Goal: Check status: Check status

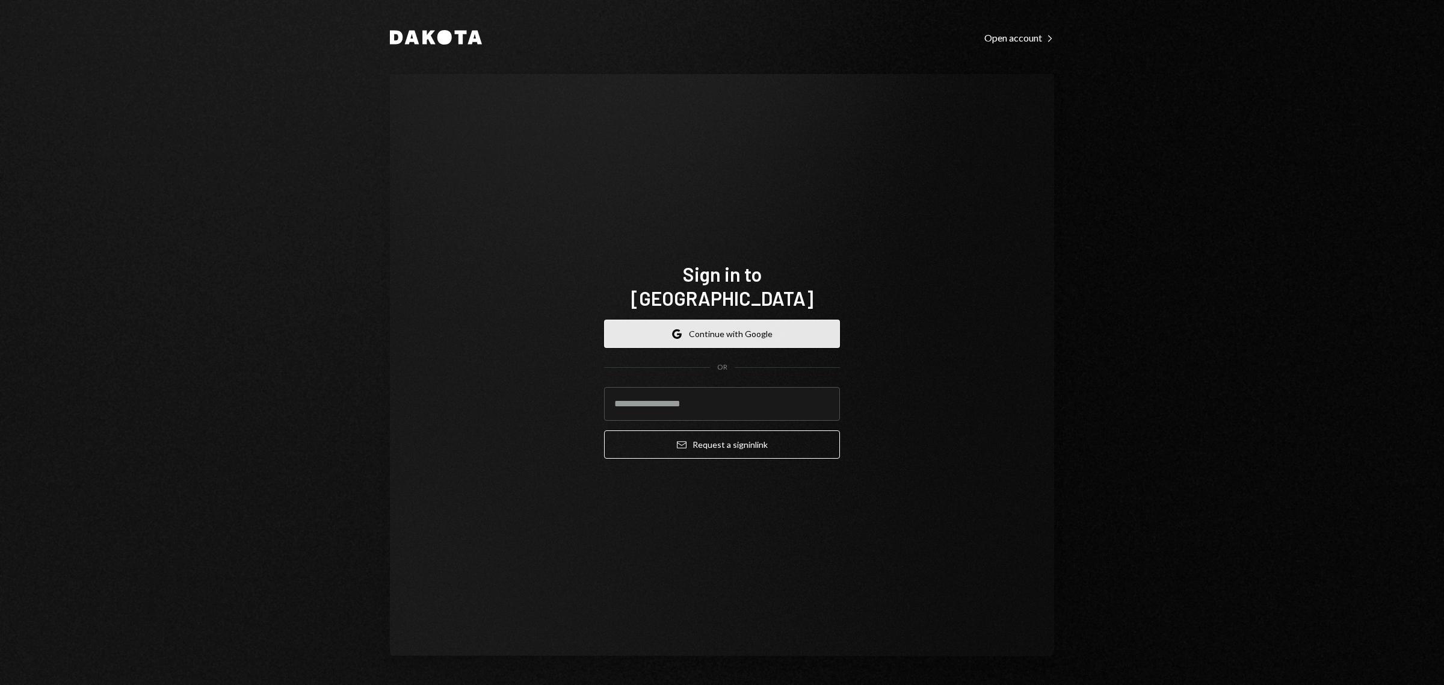
click at [670, 326] on button "Google Continue with Google" at bounding box center [722, 334] width 236 height 28
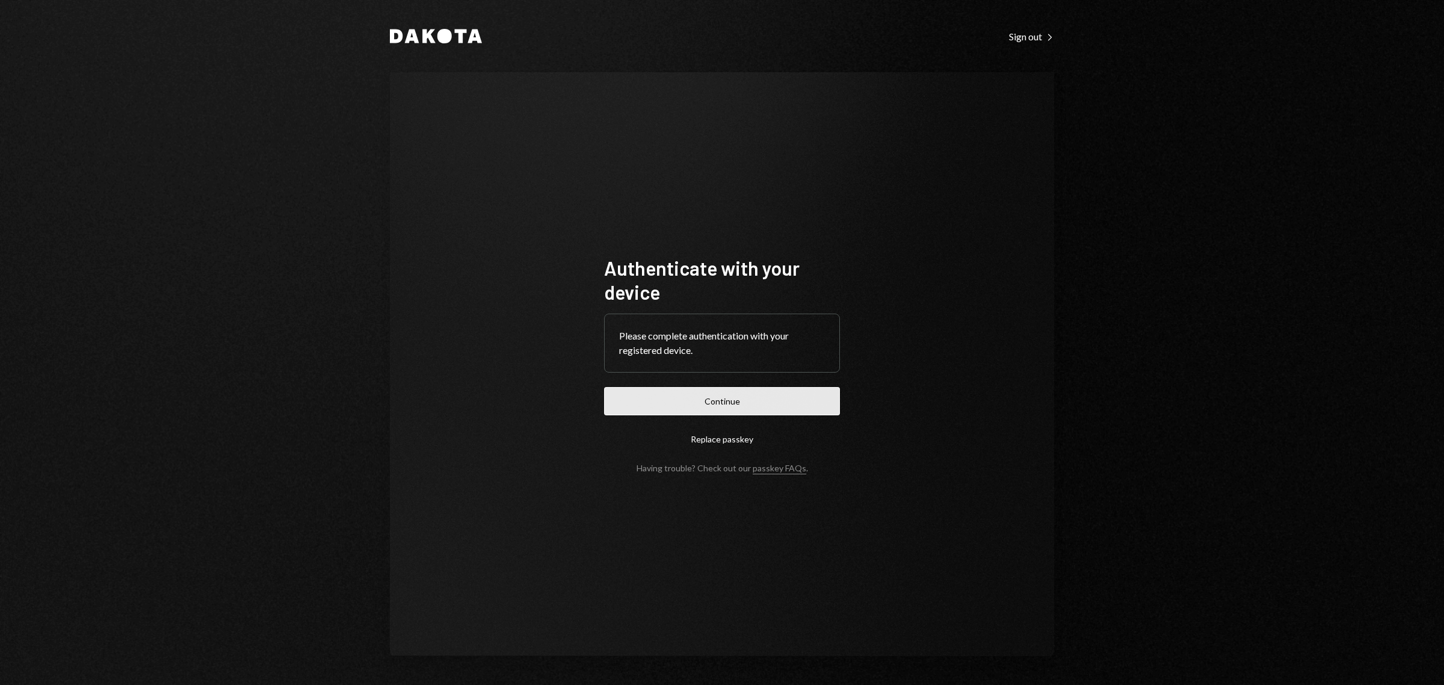
click at [715, 390] on button "Continue" at bounding box center [722, 401] width 236 height 28
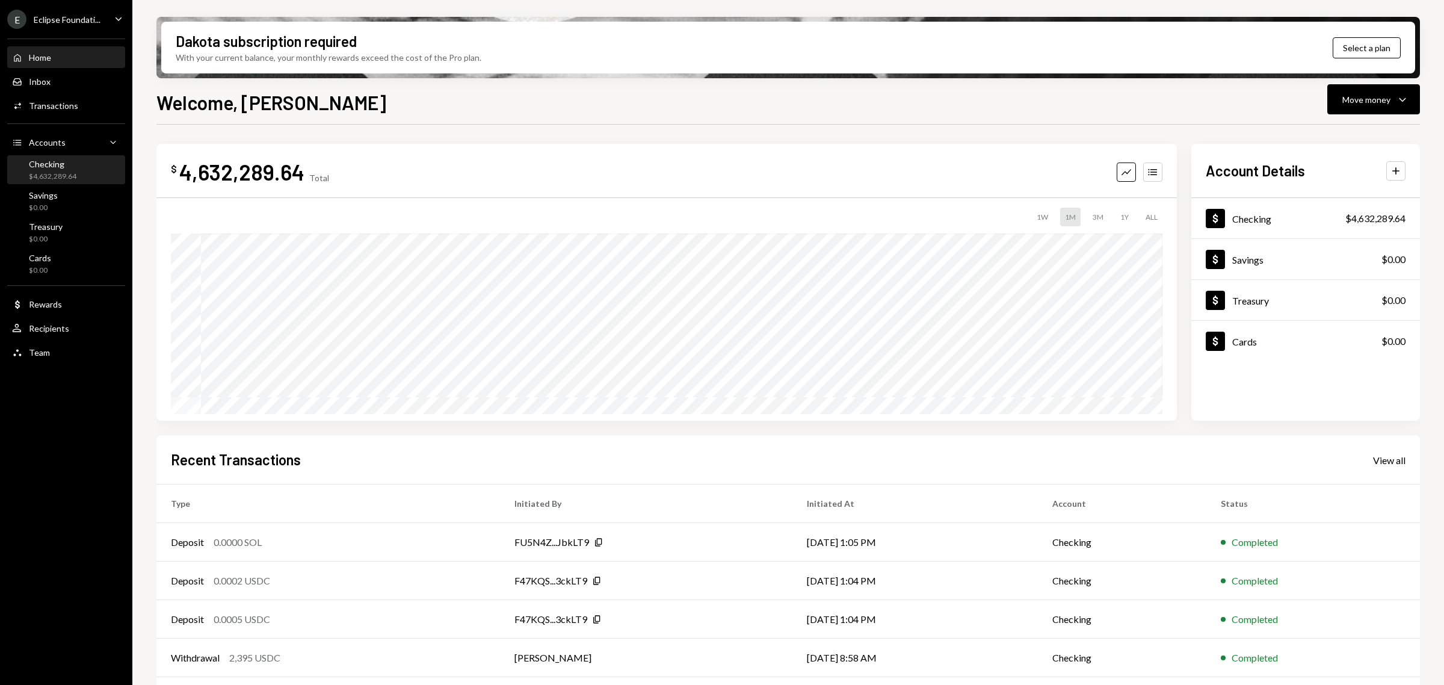
click at [62, 172] on div "$4,632,289.64" at bounding box center [53, 176] width 48 height 10
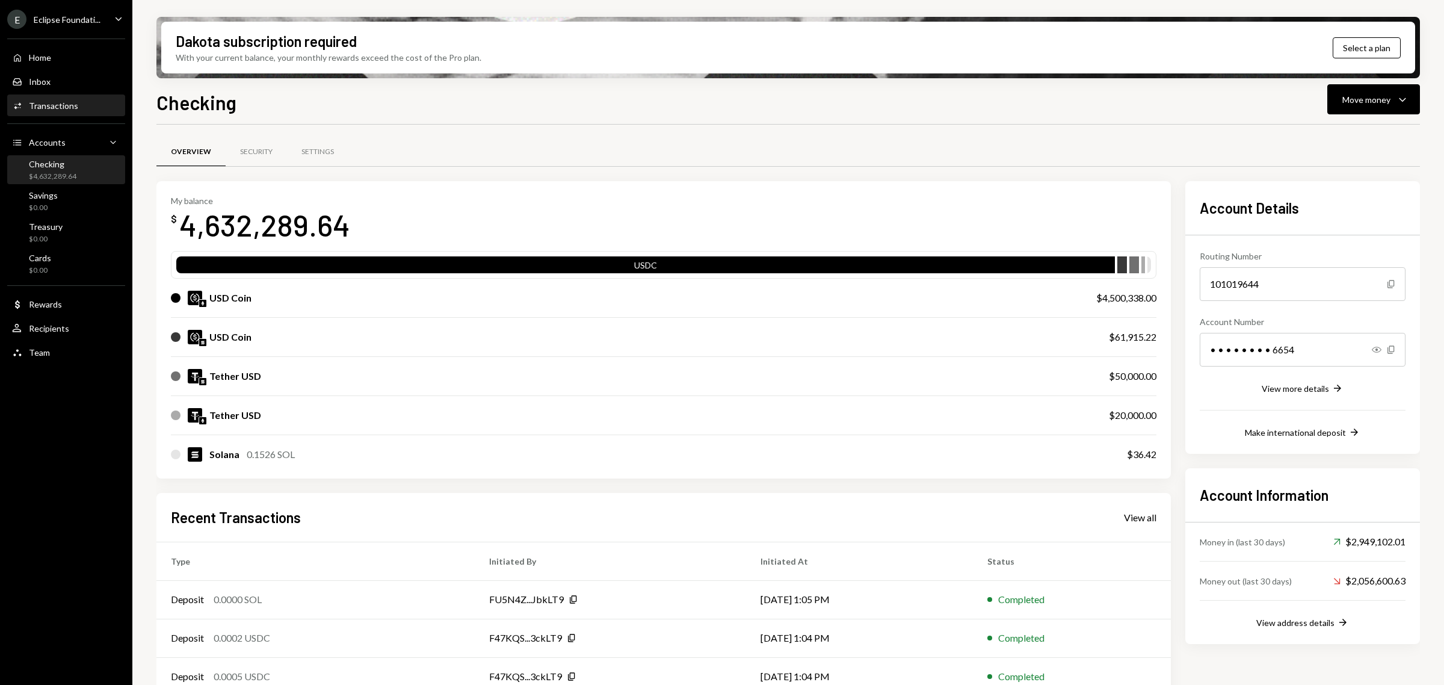
click at [43, 100] on div "Transactions" at bounding box center [53, 105] width 49 height 10
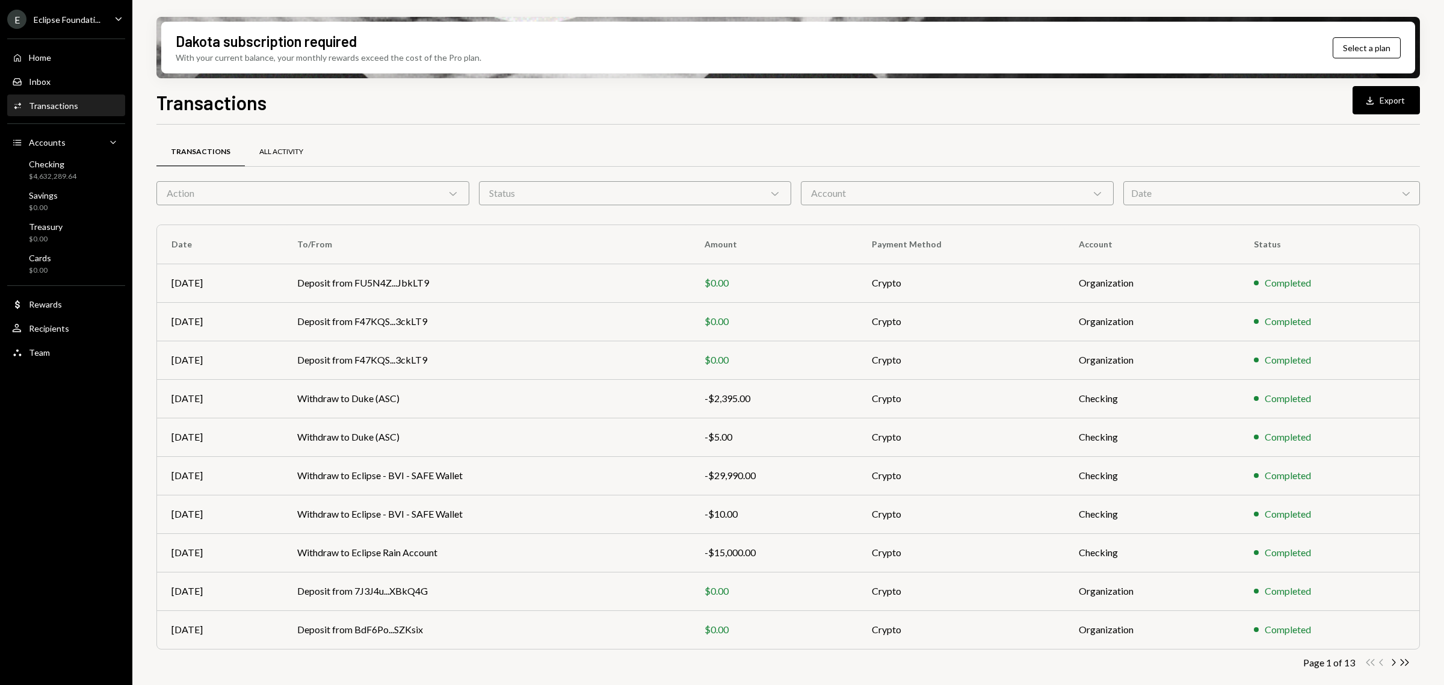
click at [271, 146] on div "All Activity" at bounding box center [281, 152] width 73 height 29
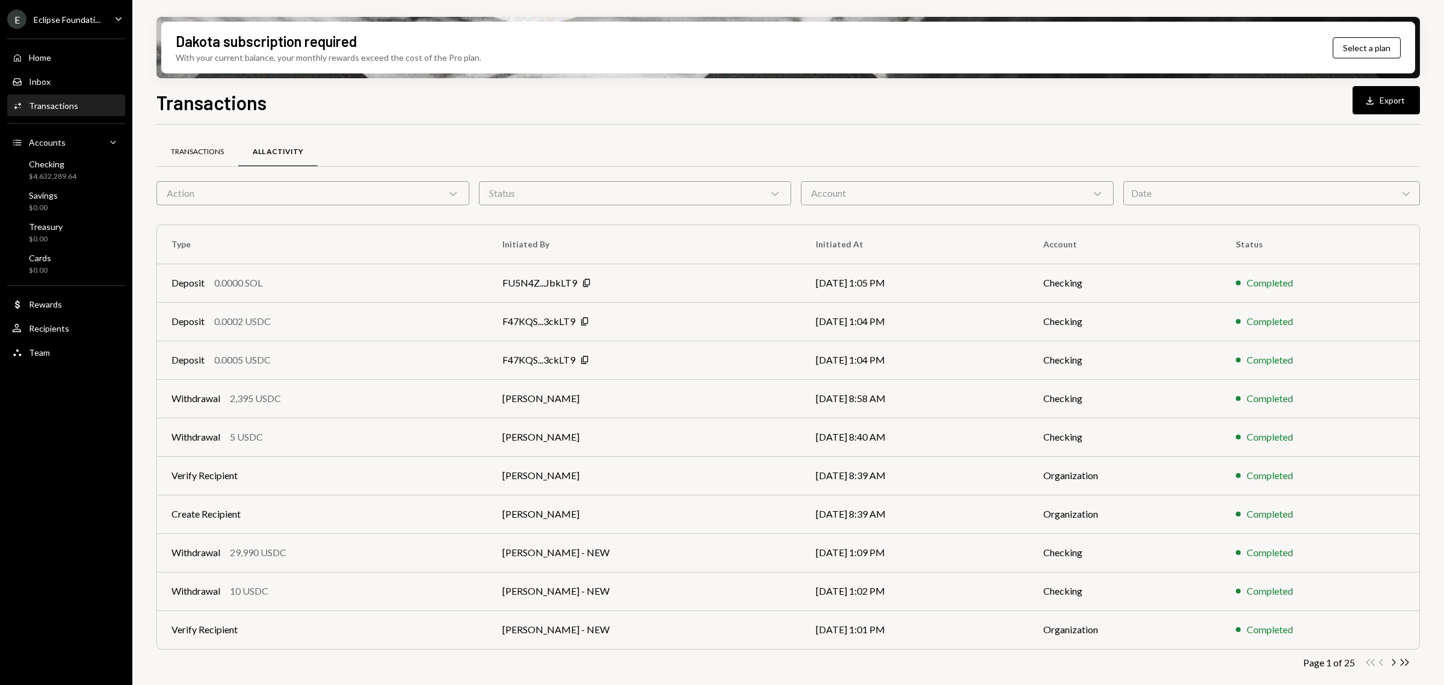
click at [199, 153] on div "Transactions" at bounding box center [197, 152] width 53 height 10
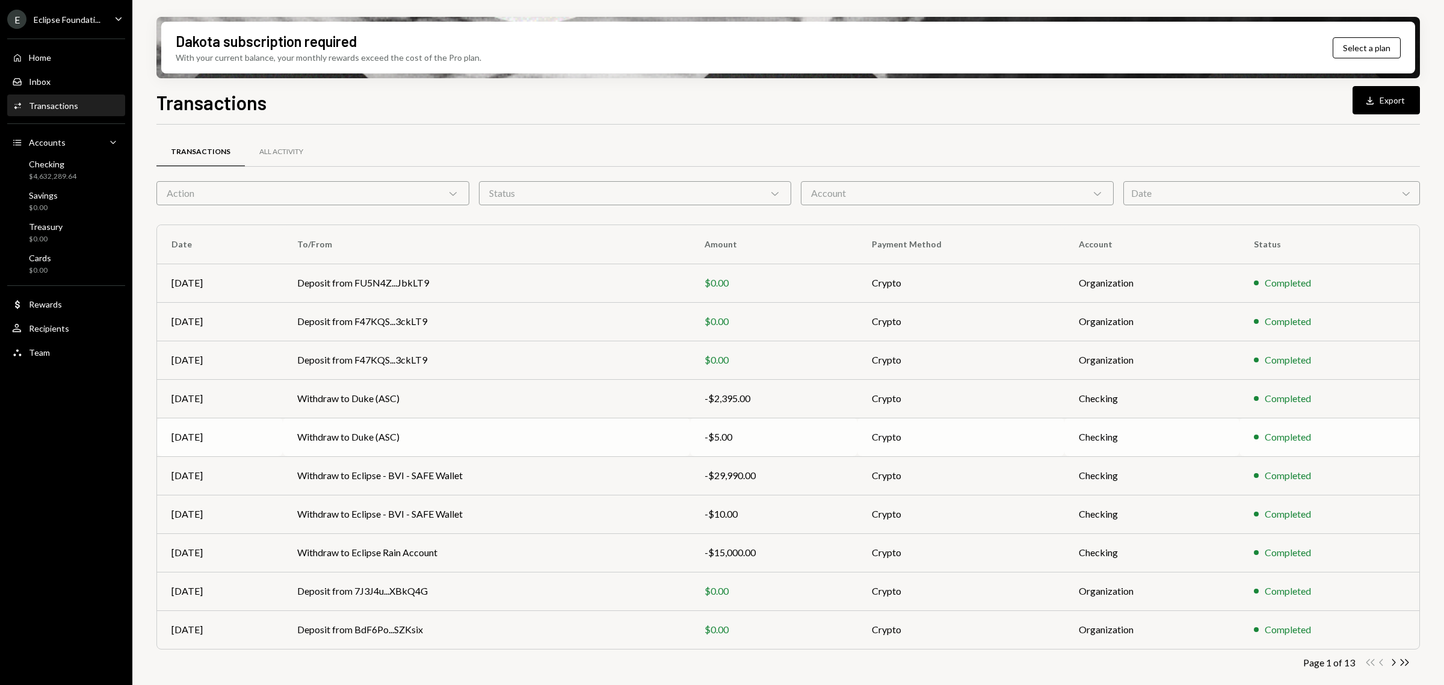
click at [433, 452] on td "Withdraw to Duke (ASC)" at bounding box center [486, 437] width 407 height 39
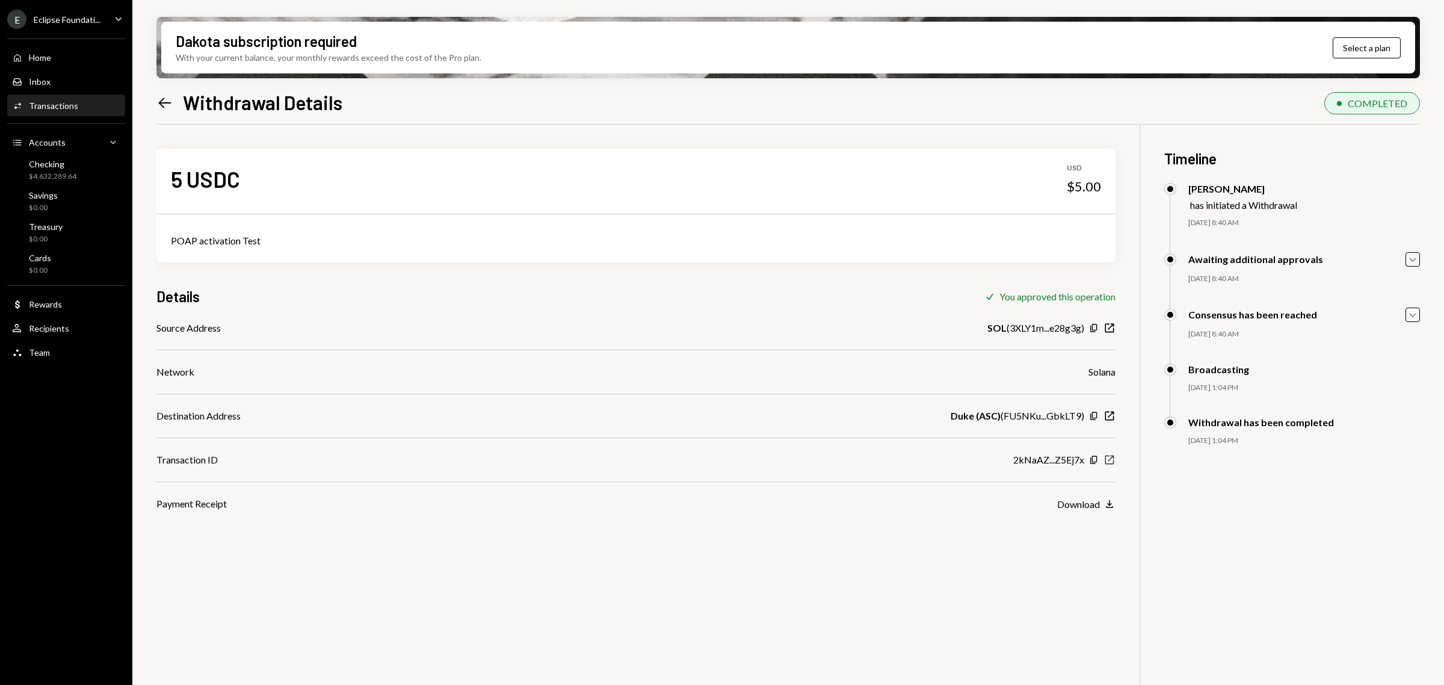
click at [1111, 460] on icon "New Window" at bounding box center [1110, 460] width 12 height 12
click at [164, 98] on icon "Left Arrow" at bounding box center [164, 102] width 17 height 17
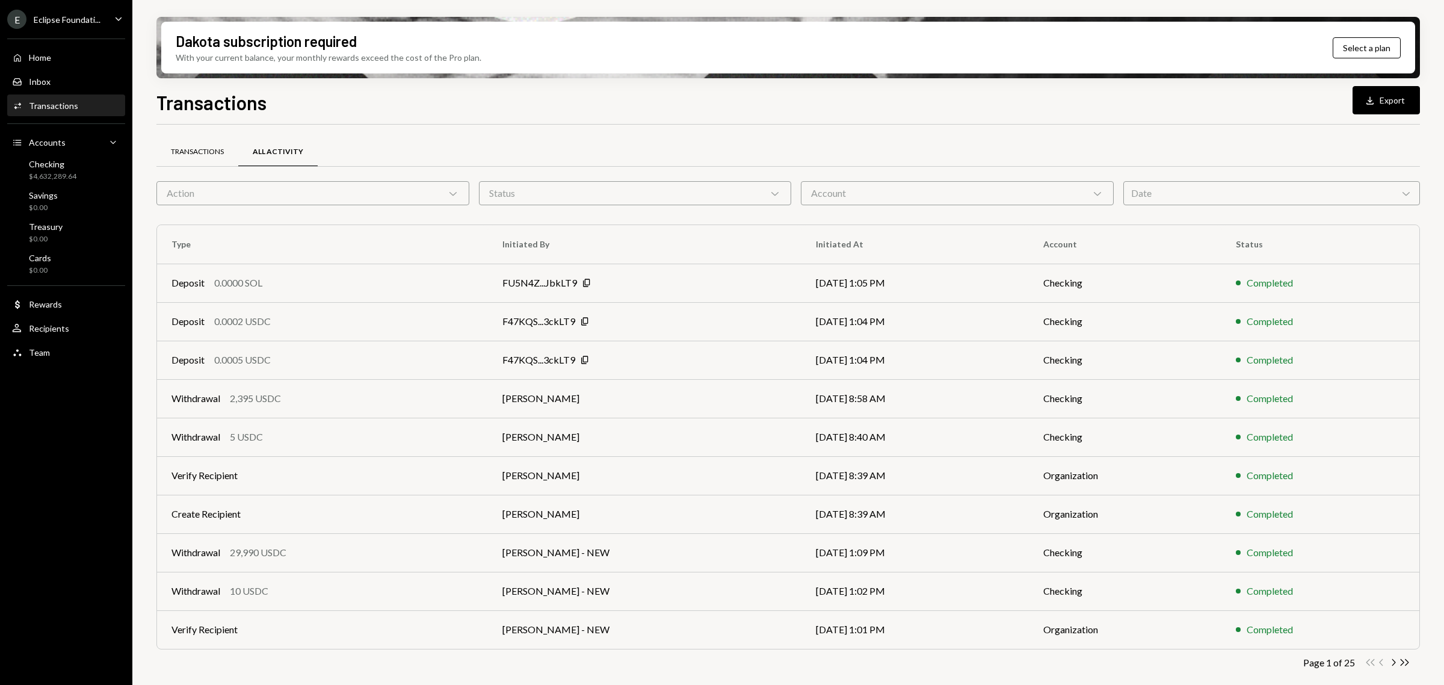
click at [190, 147] on div "Transactions" at bounding box center [197, 152] width 53 height 10
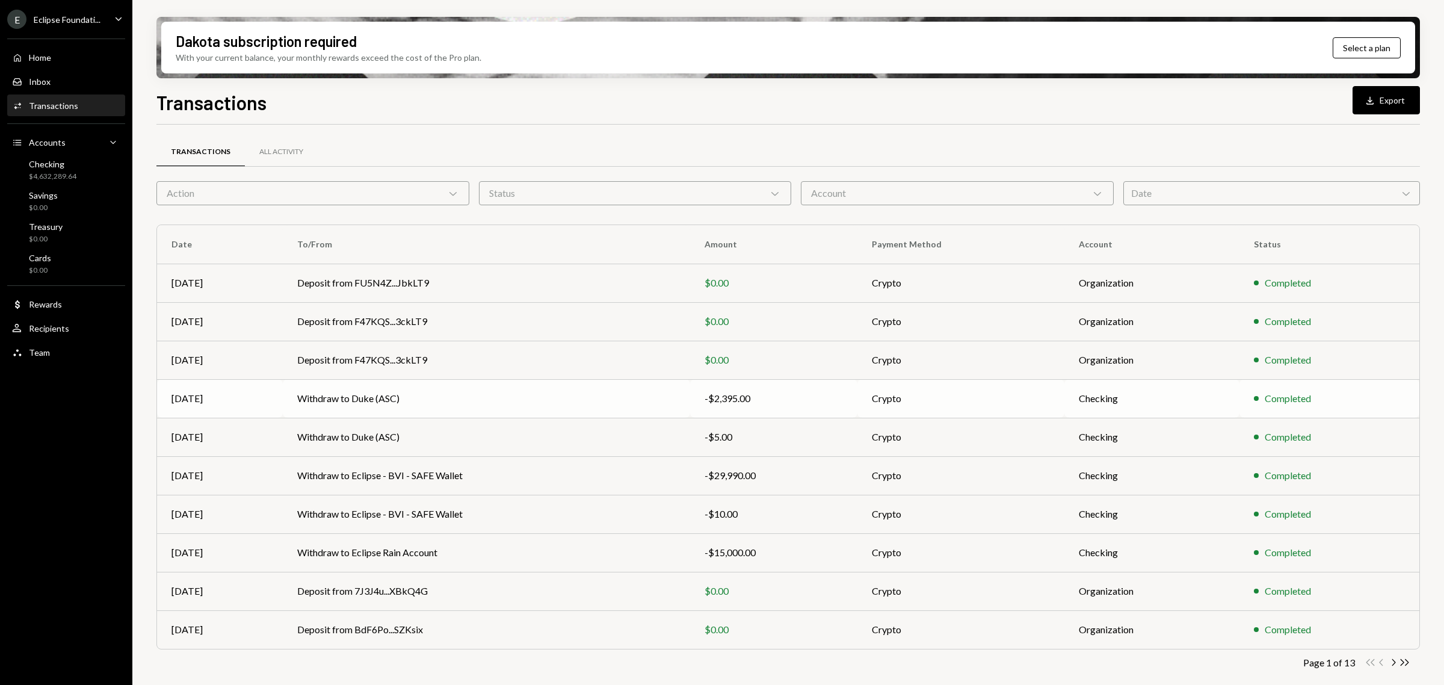
click at [440, 399] on td "Withdraw to Duke (ASC)" at bounding box center [486, 398] width 407 height 39
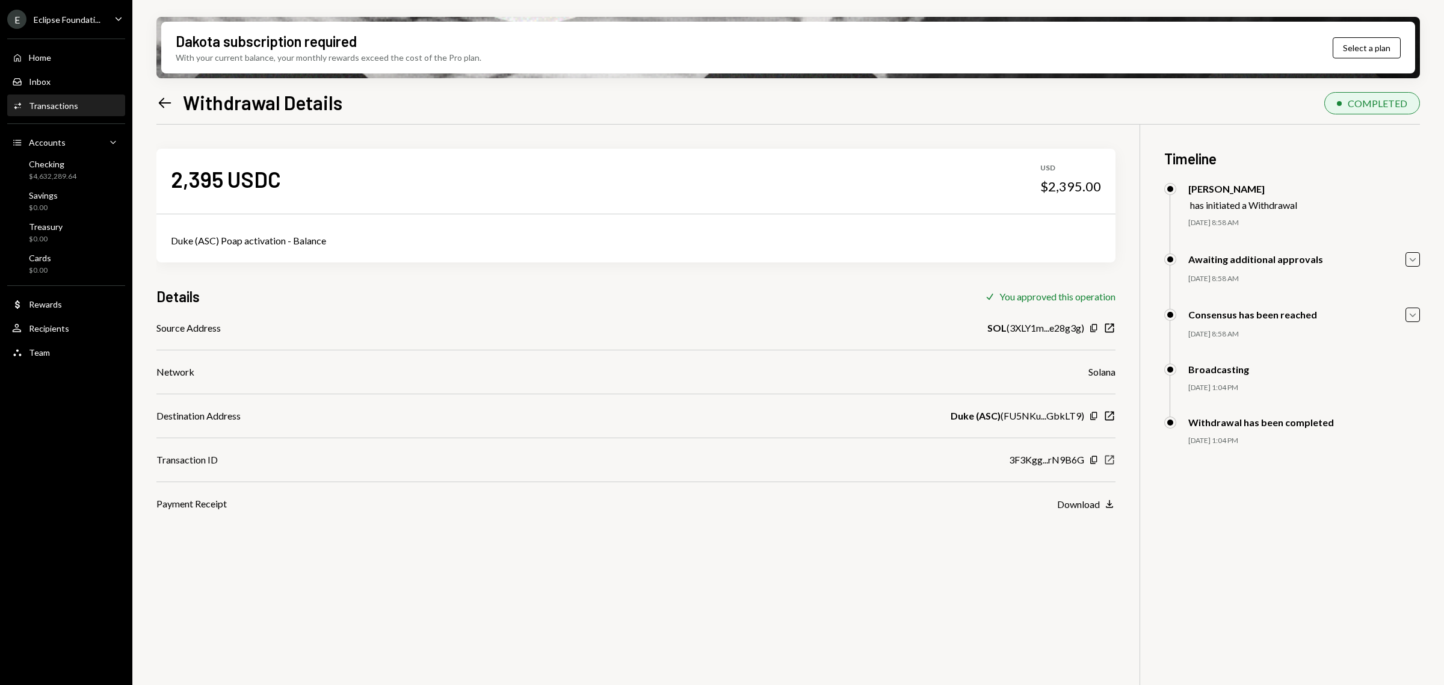
click at [1105, 461] on icon "button" at bounding box center [1109, 460] width 9 height 9
